Goal: Navigation & Orientation: Find specific page/section

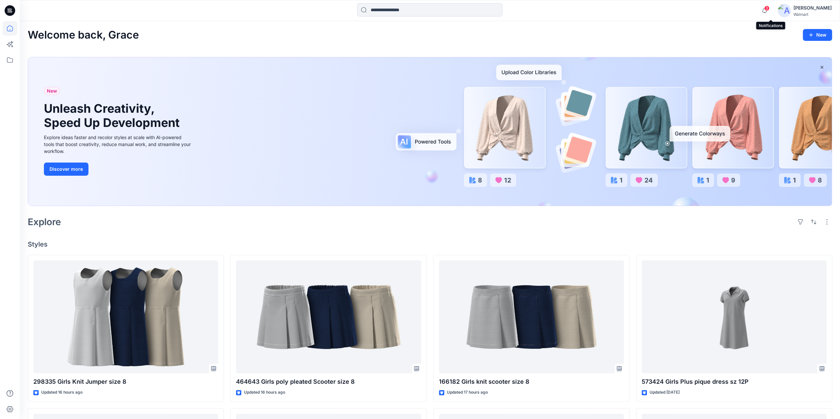
click at [769, 9] on span "3" at bounding box center [766, 8] width 5 height 5
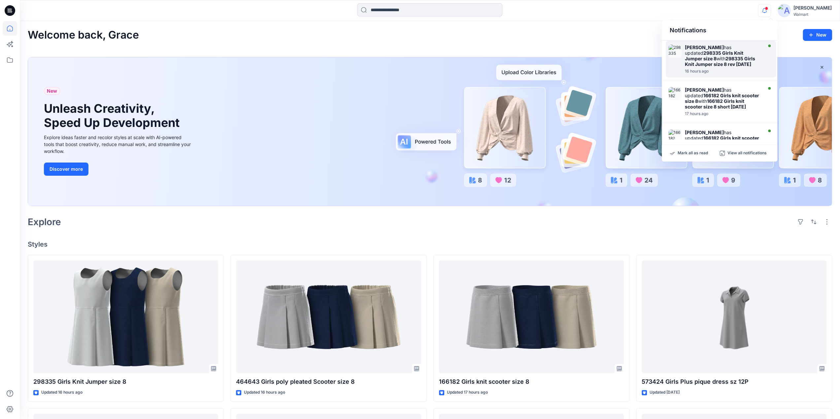
click at [715, 58] on strong "298335 Girls Knit Jumper size 8 rev [DATE]" at bounding box center [720, 61] width 70 height 11
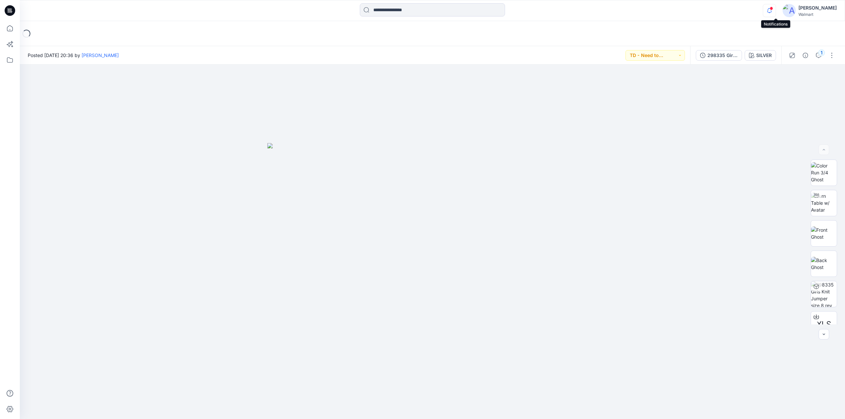
click at [773, 9] on icon "button" at bounding box center [769, 10] width 13 height 13
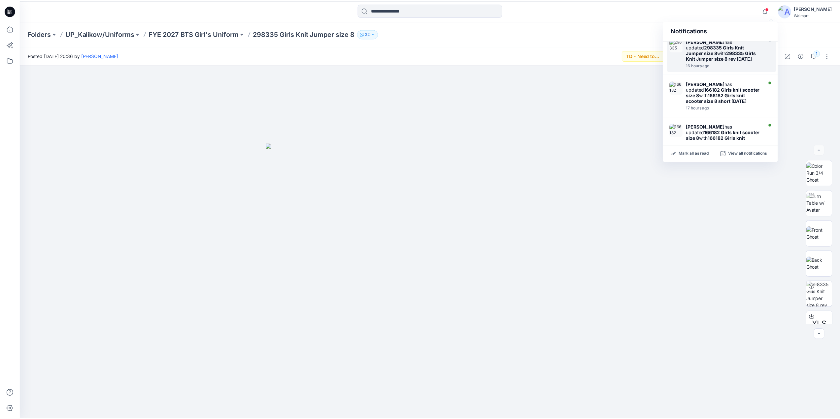
scroll to position [2, 0]
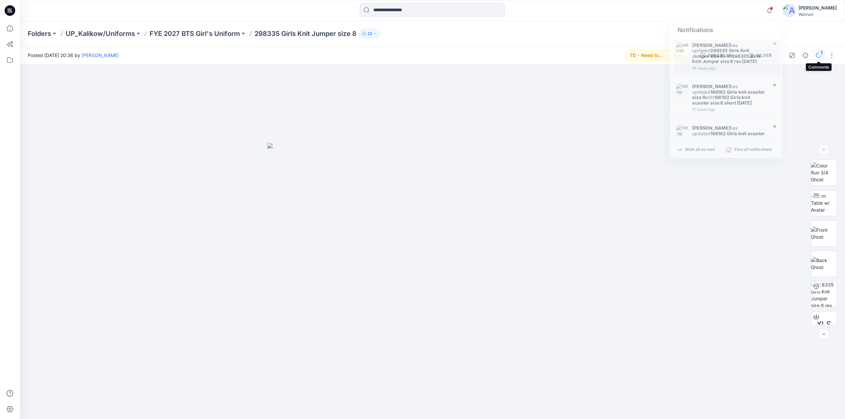
click at [816, 52] on button "1" at bounding box center [818, 55] width 11 height 11
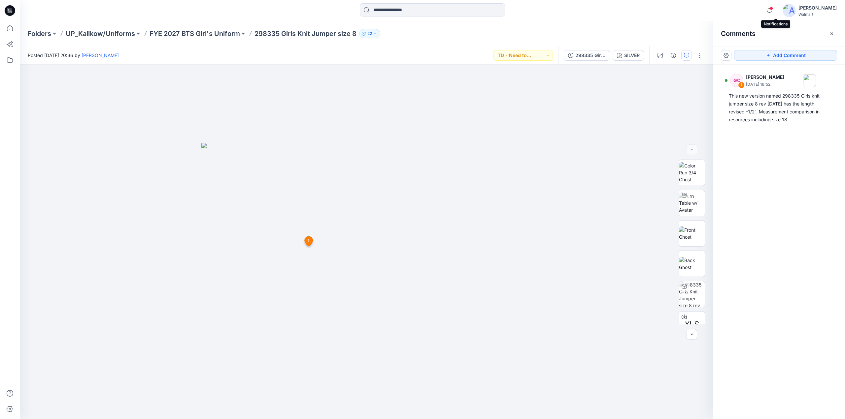
click at [773, 10] on span at bounding box center [770, 9] width 3 height 4
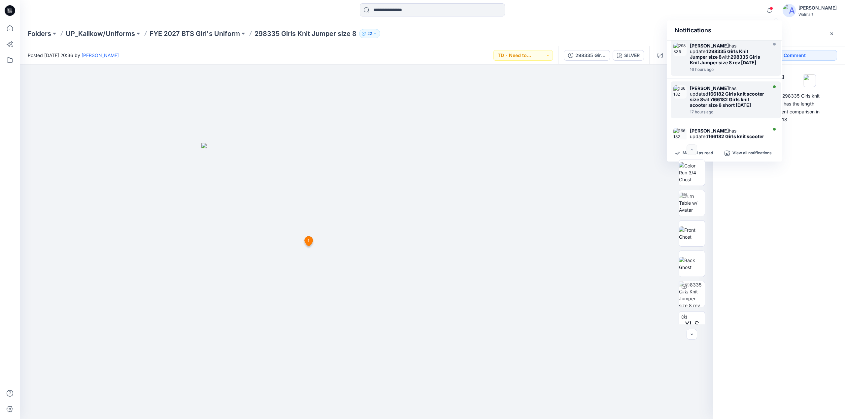
click at [738, 97] on strong "166182 Girls knit scooter size 8 short [DATE]" at bounding box center [719, 102] width 61 height 11
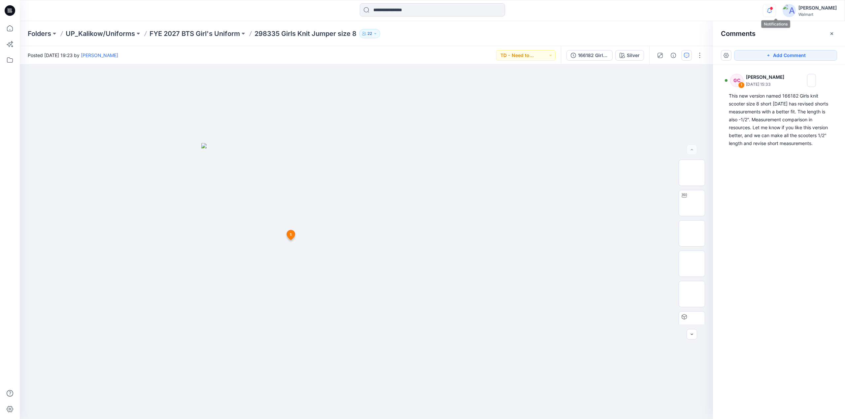
click at [775, 11] on icon "button" at bounding box center [769, 10] width 13 height 13
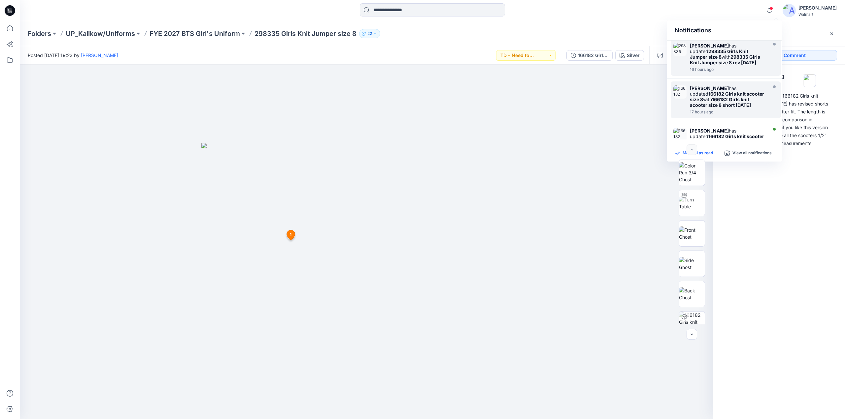
click at [708, 154] on p "Mark all as read" at bounding box center [697, 153] width 30 height 6
click at [8, 29] on icon at bounding box center [10, 28] width 15 height 15
